Goal: Use online tool/utility: Utilize a website feature to perform a specific function

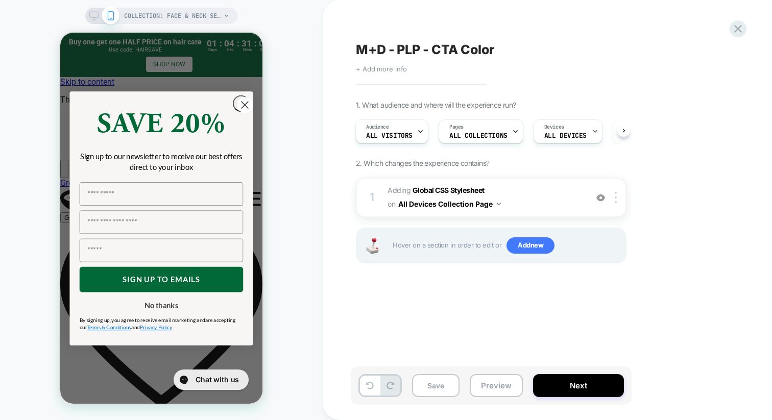
click at [399, 71] on span "+ Add more info" at bounding box center [381, 69] width 51 height 8
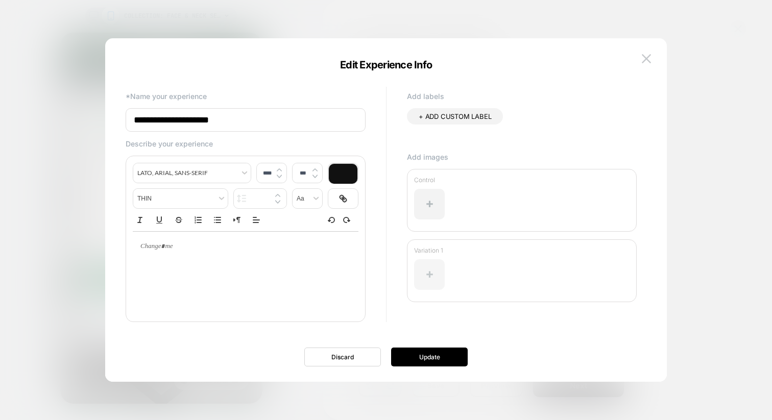
click at [426, 270] on div at bounding box center [429, 274] width 31 height 31
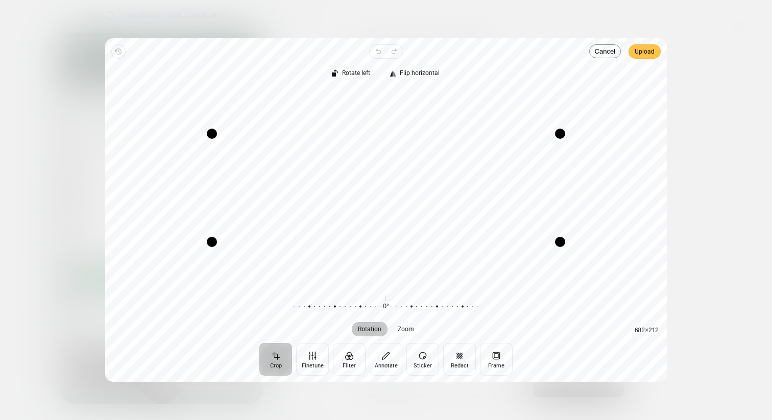
click at [640, 52] on span "Upload" at bounding box center [644, 51] width 20 height 12
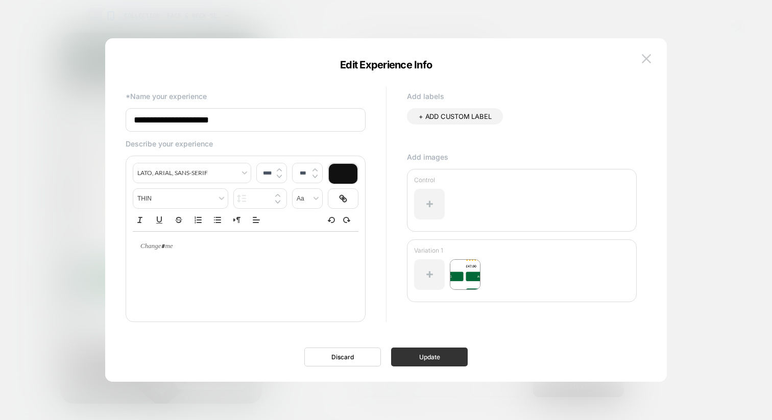
click at [406, 358] on button "Update" at bounding box center [429, 357] width 77 height 19
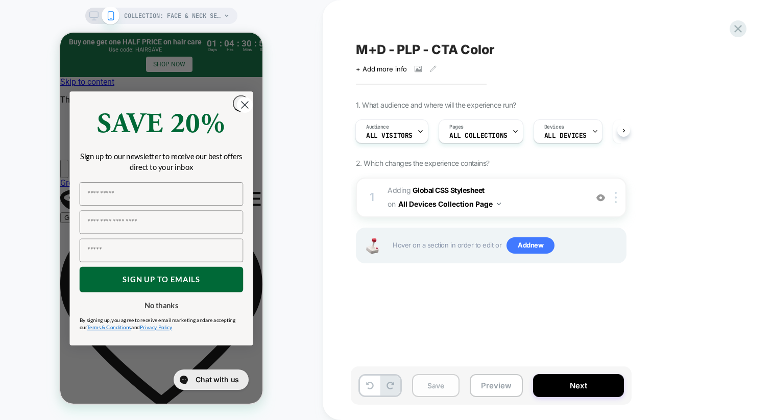
click at [440, 384] on button "Save" at bounding box center [435, 385] width 47 height 23
click at [243, 107] on circle "Close dialog" at bounding box center [245, 105] width 16 height 16
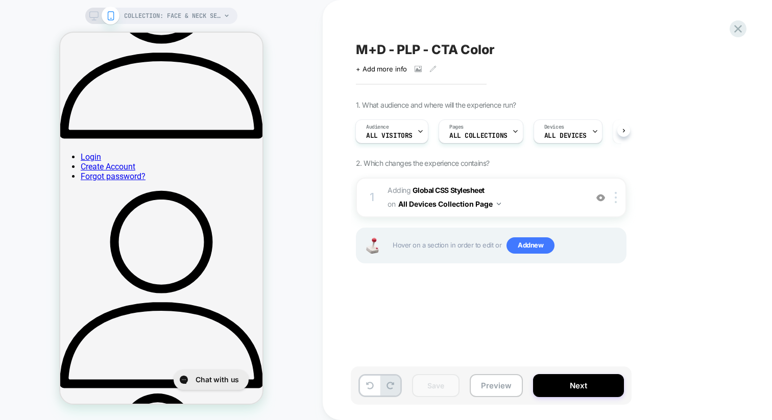
scroll to position [493, 0]
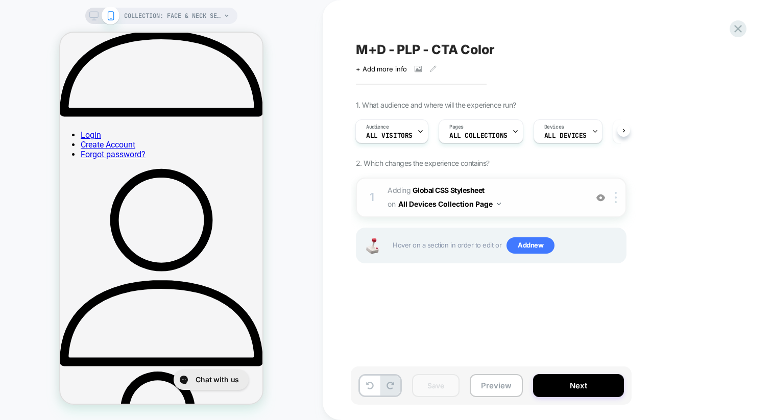
click at [599, 197] on img at bounding box center [600, 197] width 9 height 9
click at [598, 199] on img at bounding box center [600, 197] width 9 height 9
click at [430, 67] on icon at bounding box center [432, 68] width 7 height 7
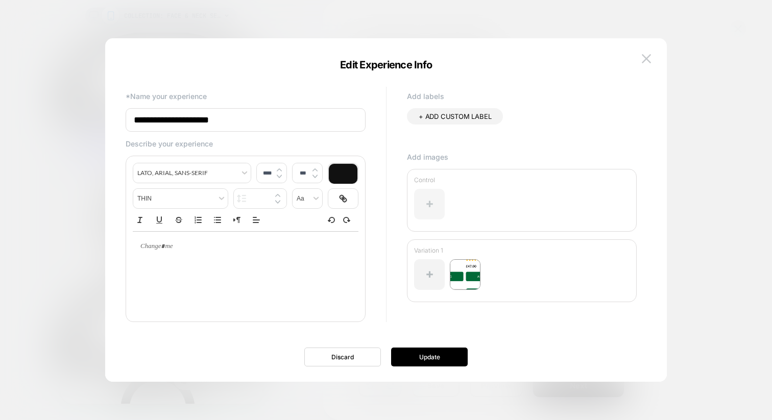
click at [424, 204] on div at bounding box center [429, 204] width 31 height 31
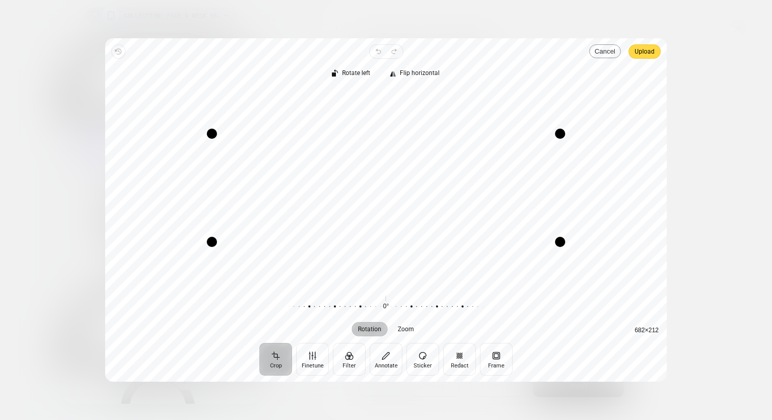
click at [610, 56] on button "Cancel" at bounding box center [605, 51] width 32 height 14
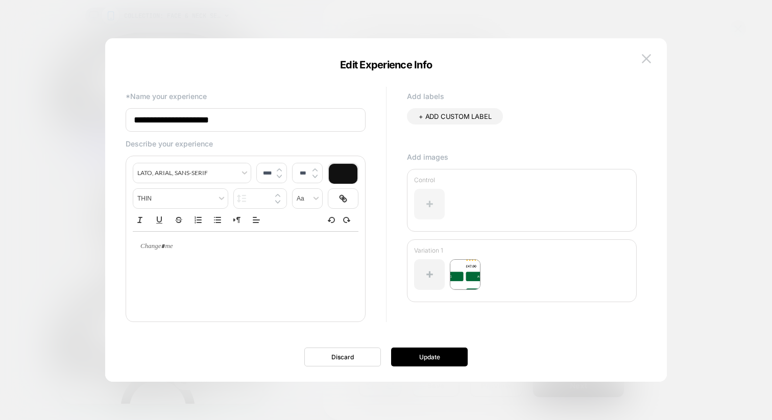
click at [423, 207] on div at bounding box center [429, 204] width 31 height 31
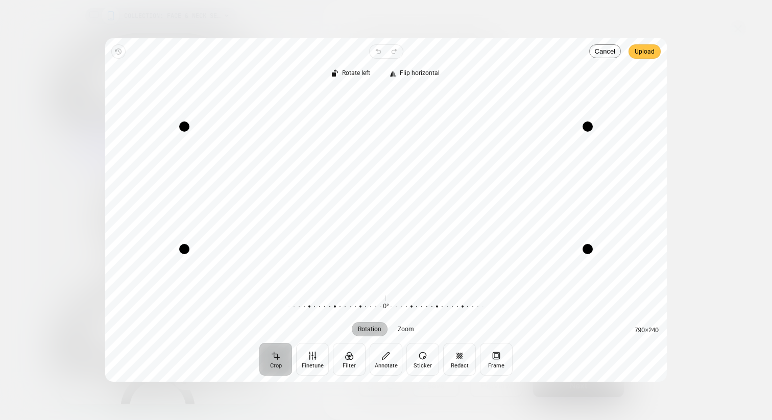
click at [648, 46] on span "Upload" at bounding box center [644, 51] width 20 height 12
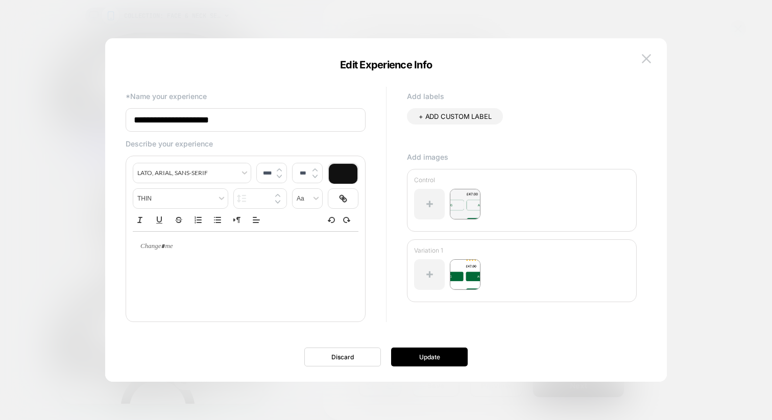
type input "****"
click at [198, 251] on p at bounding box center [242, 246] width 198 height 9
click at [108, 360] on div "Discard Update" at bounding box center [385, 357] width 561 height 19
click at [413, 357] on button "Update" at bounding box center [429, 357] width 77 height 19
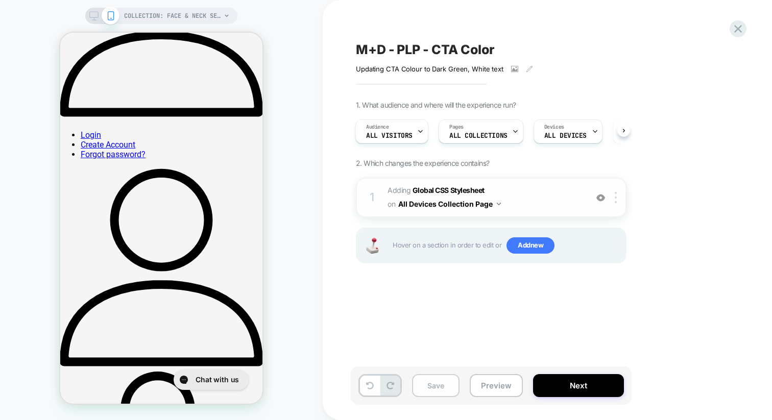
click at [439, 383] on button "Save" at bounding box center [435, 385] width 47 height 23
